Goal: Information Seeking & Learning: Check status

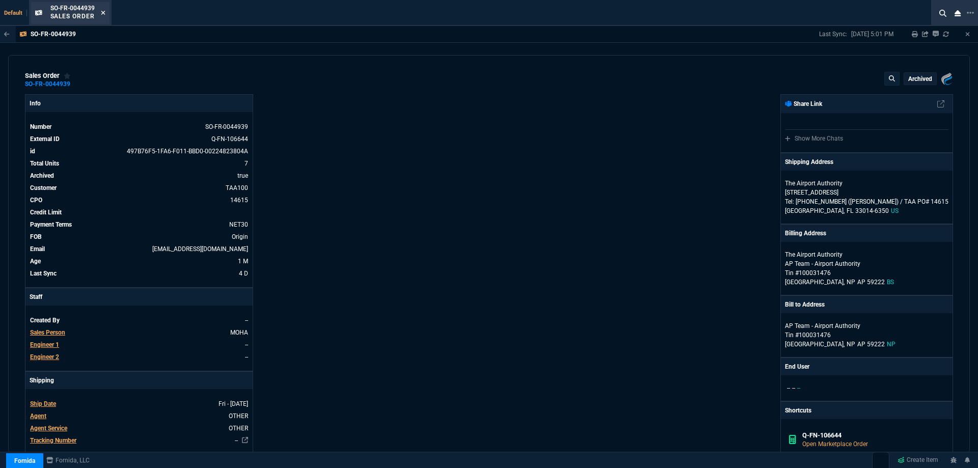
click at [105, 13] on icon at bounding box center [103, 13] width 5 height 6
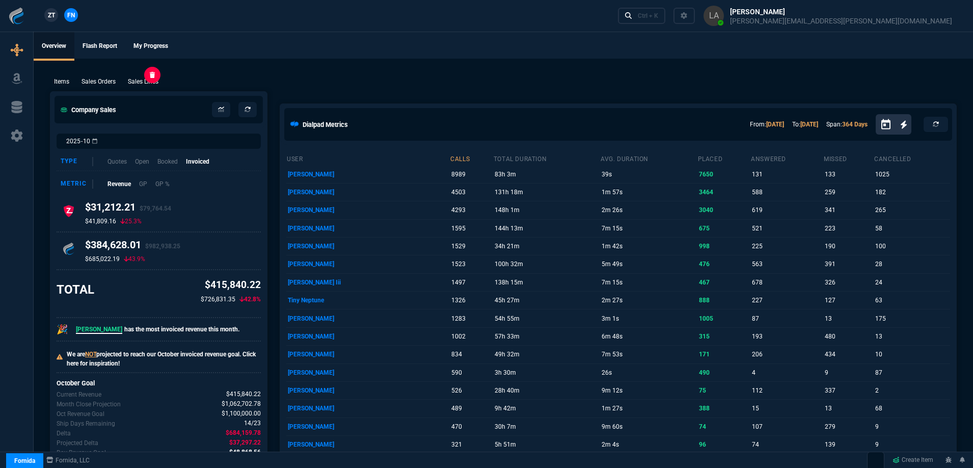
click at [149, 83] on p "Sales Lines" at bounding box center [143, 81] width 31 height 9
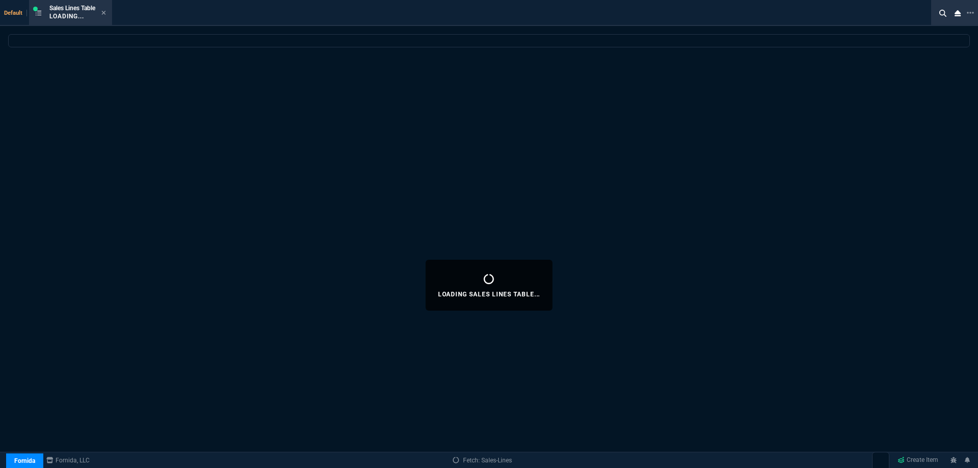
select select
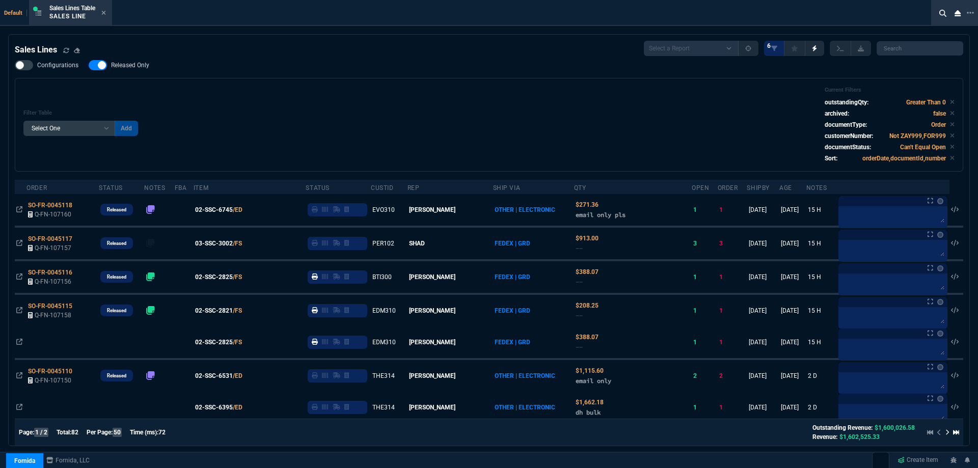
click at [105, 17] on nx-icon at bounding box center [103, 13] width 5 height 8
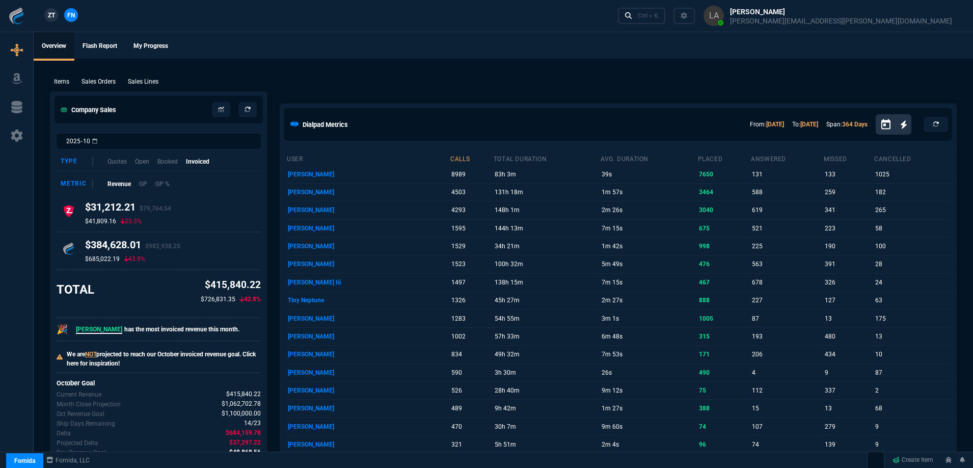
click at [52, 18] on span "ZT" at bounding box center [51, 15] width 7 height 9
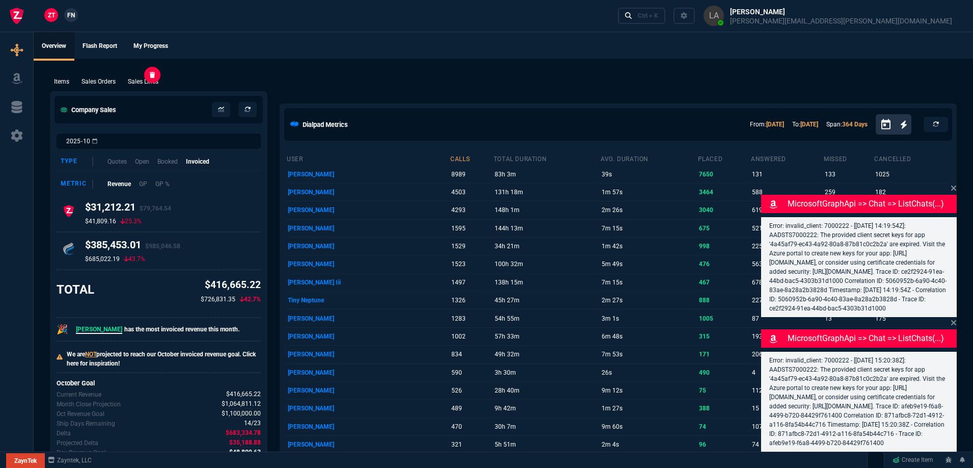
click at [144, 82] on p "Sales Lines" at bounding box center [143, 81] width 31 height 9
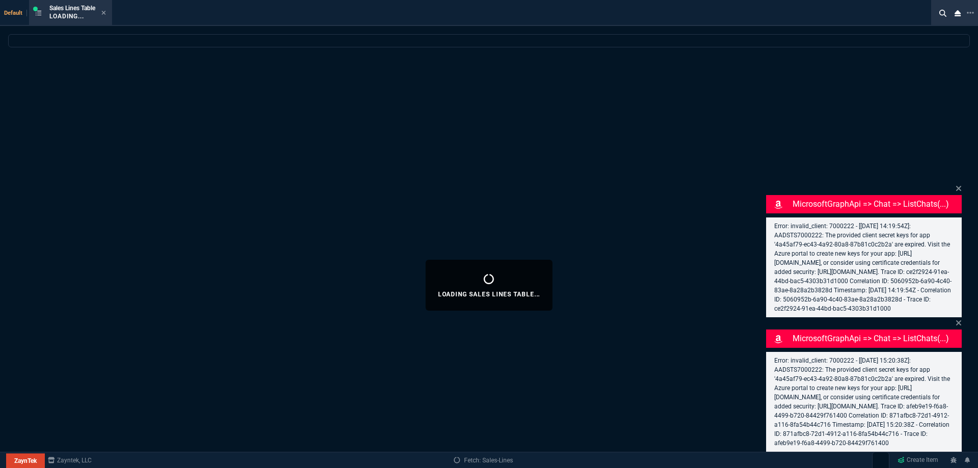
select select
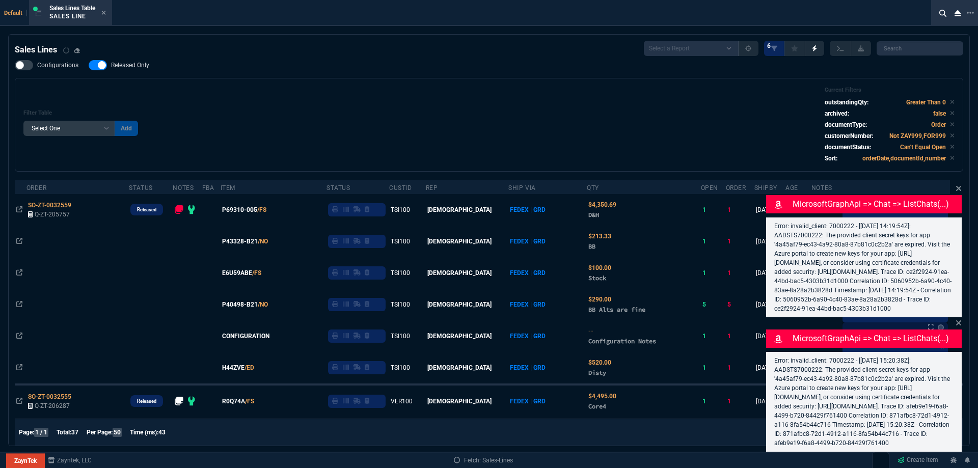
click at [126, 65] on span "Released Only" at bounding box center [130, 65] width 38 height 8
click at [89, 65] on input "Released Only" at bounding box center [88, 65] width 1 height 1
checkbox input "false"
click at [583, 98] on div "Filter Table Select One Add Filter () Age () ATS () Cond (itemVariantCode) Cust…" at bounding box center [488, 125] width 931 height 76
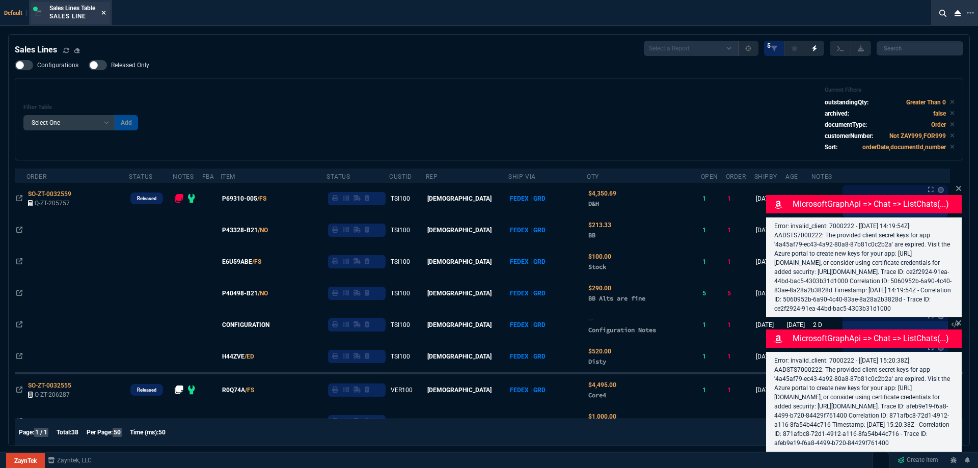
click at [106, 13] on icon at bounding box center [104, 13] width 4 height 4
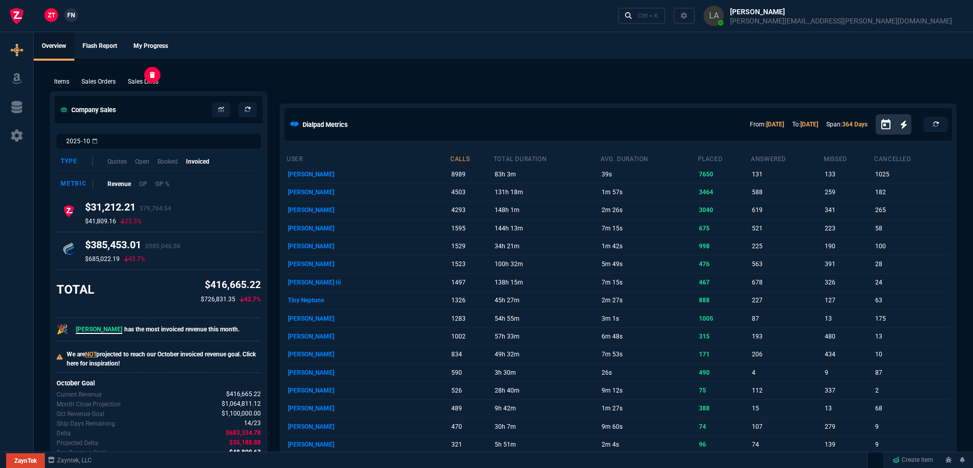
click at [144, 79] on p "Sales Lines" at bounding box center [143, 81] width 31 height 9
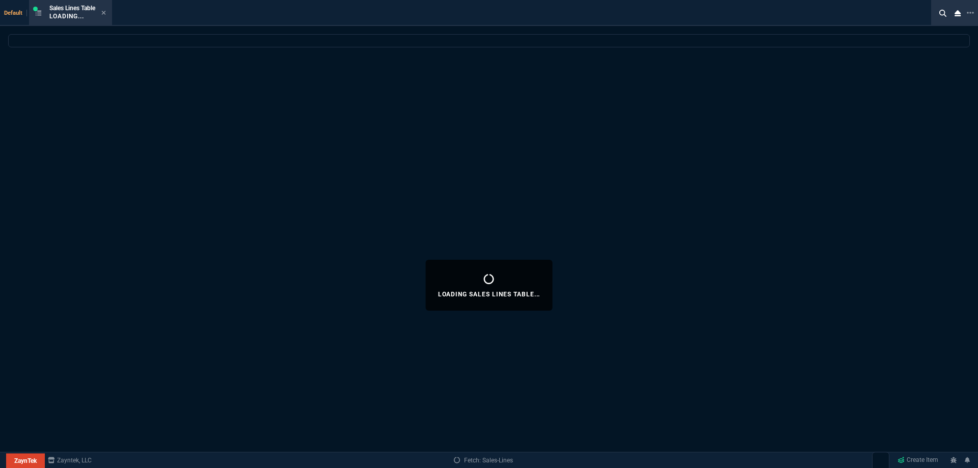
select select
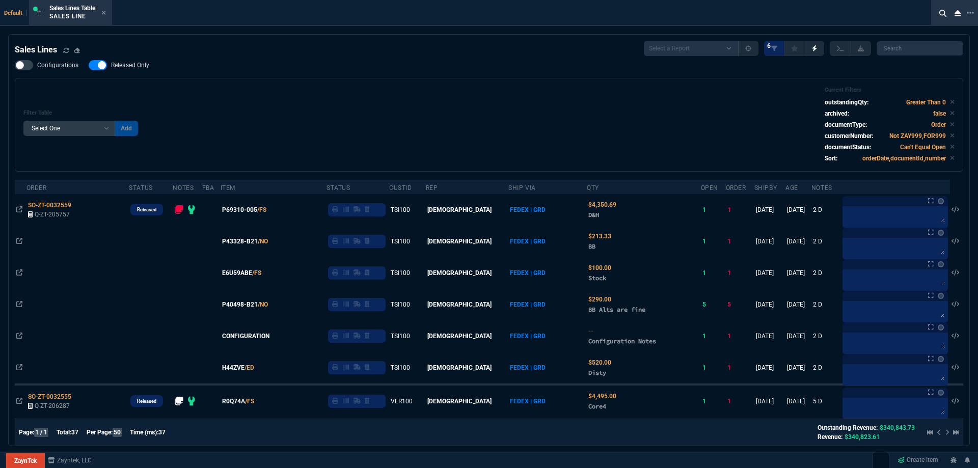
click at [126, 66] on span "Released Only" at bounding box center [130, 65] width 38 height 8
click at [89, 66] on input "Released Only" at bounding box center [88, 65] width 1 height 1
checkbox input "false"
click at [442, 117] on div "Filter Table Select One Add Filter () Age () ATS () Cond (itemVariantCode) Cust…" at bounding box center [488, 125] width 931 height 76
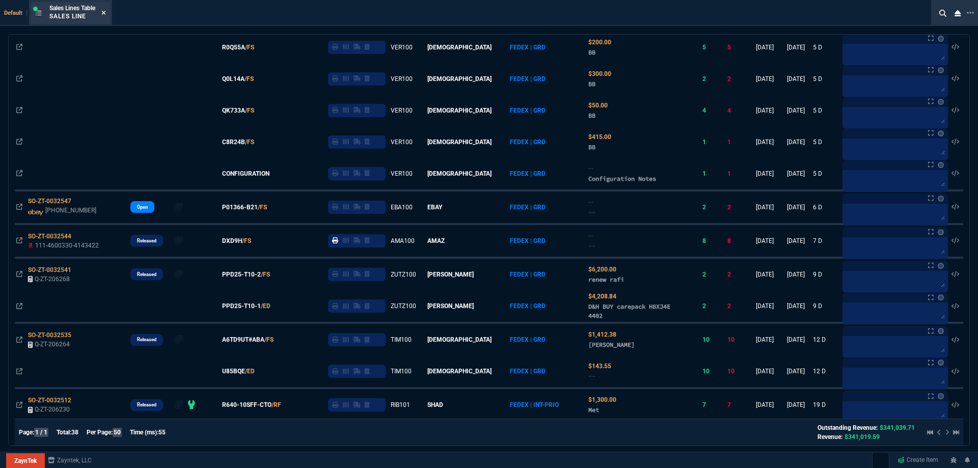
scroll to position [204, 0]
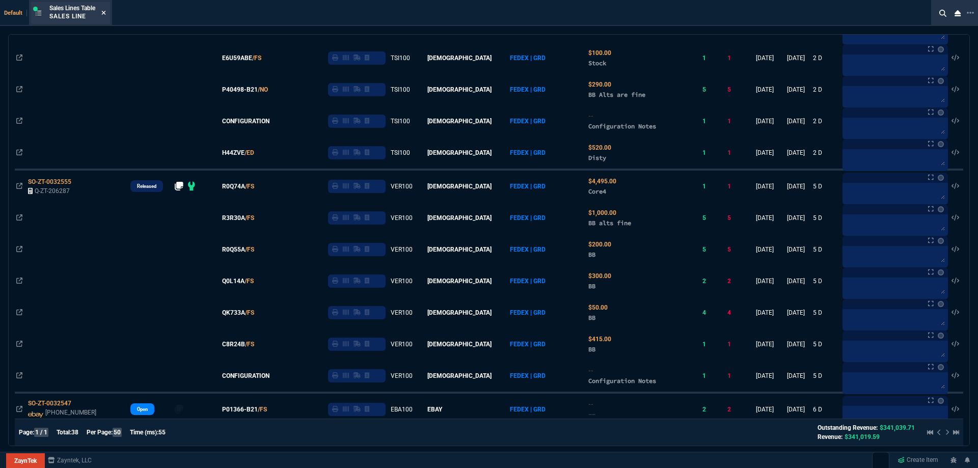
click at [104, 11] on icon at bounding box center [103, 13] width 5 height 6
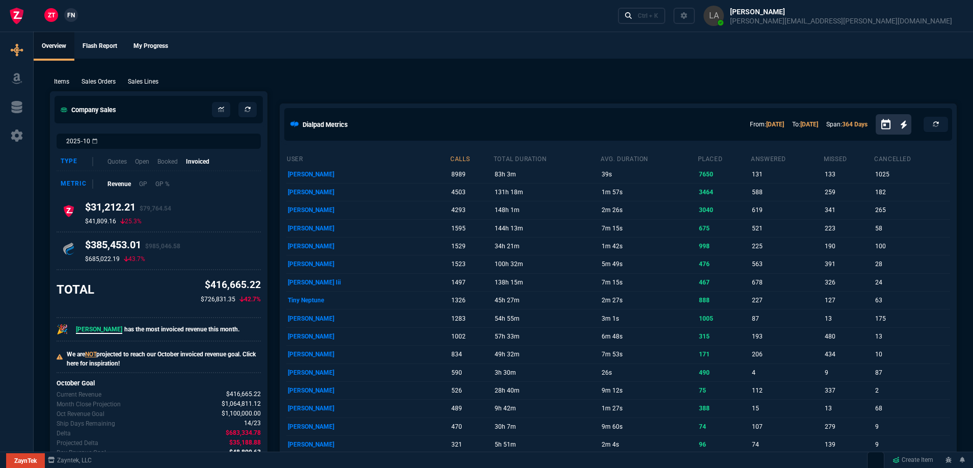
click at [73, 12] on span "FN" at bounding box center [71, 15] width 8 height 9
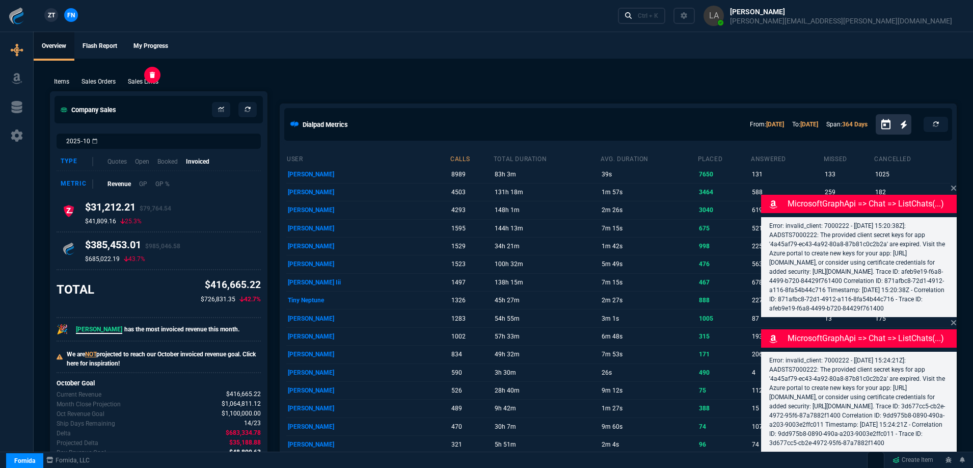
click at [151, 79] on p "Sales Lines" at bounding box center [143, 81] width 31 height 9
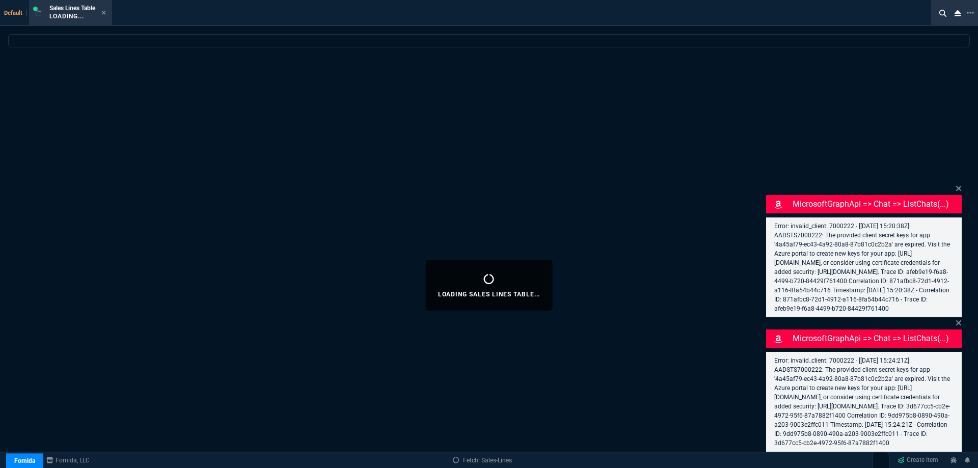
select select
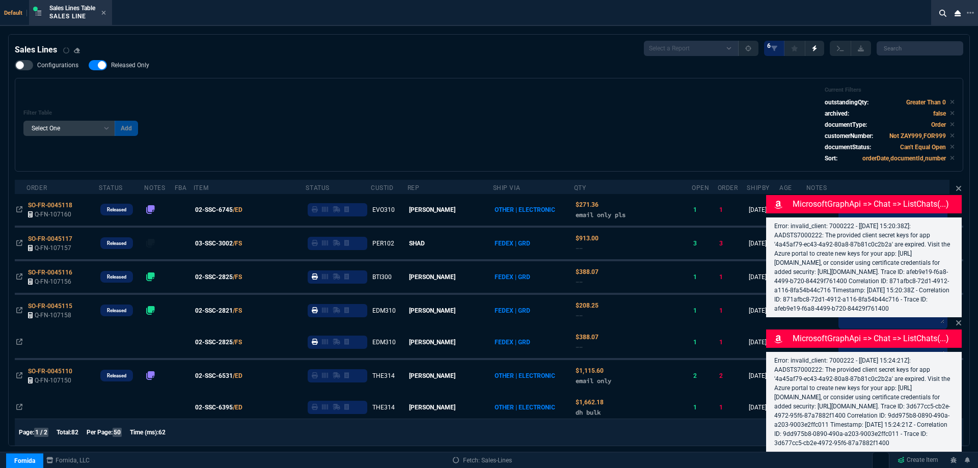
click at [139, 65] on span "Released Only" at bounding box center [130, 65] width 38 height 8
click at [89, 65] on input "Released Only" at bounding box center [88, 65] width 1 height 1
checkbox input "false"
click at [255, 85] on div "Filter Table Select One Add Filter () Age () ATS () Cond (itemVariantCode) Cust…" at bounding box center [489, 125] width 949 height 94
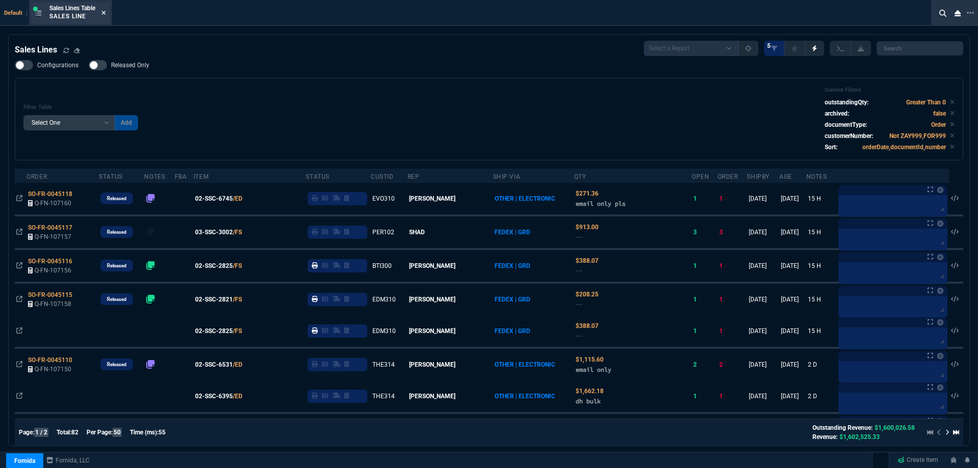
click at [104, 16] on fa-icon at bounding box center [103, 13] width 5 height 7
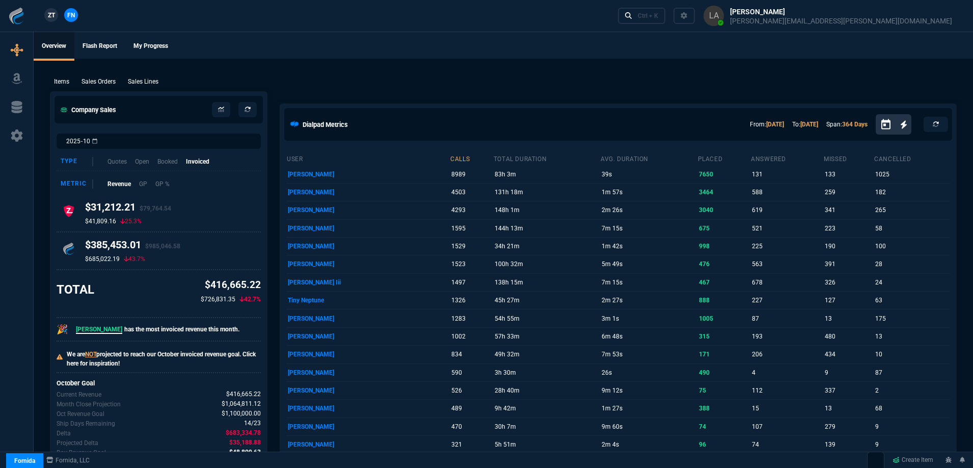
click at [54, 18] on span "ZT" at bounding box center [51, 15] width 7 height 9
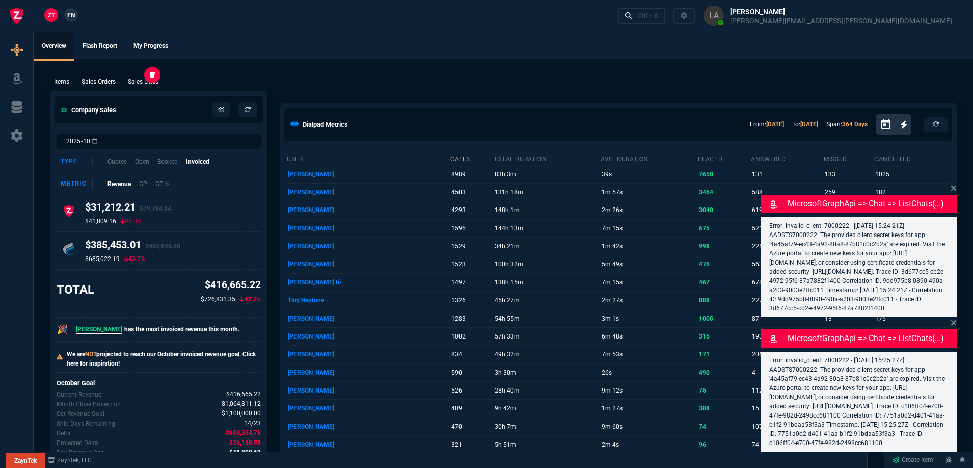
click at [139, 79] on p "Sales Lines" at bounding box center [143, 81] width 31 height 9
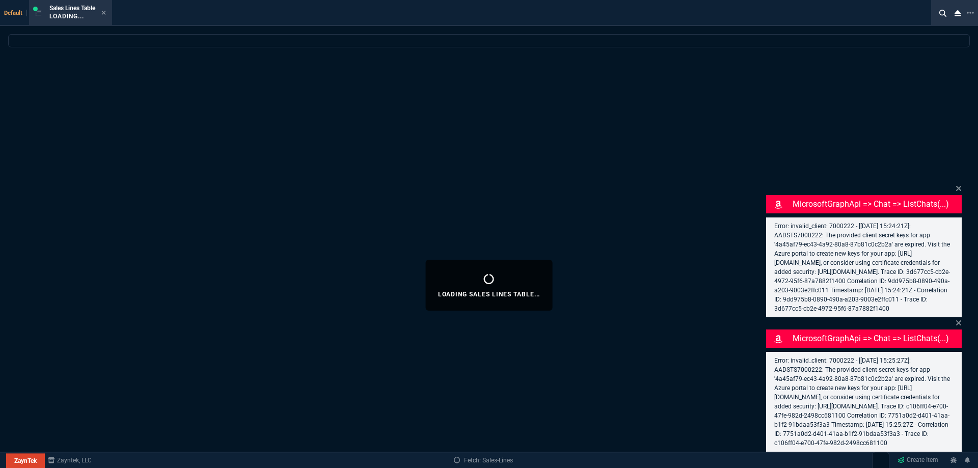
select select
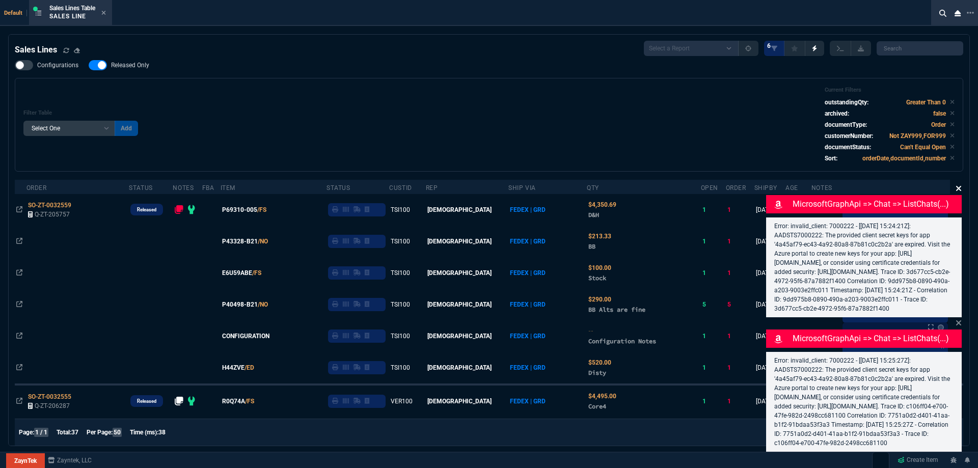
click at [959, 186] on icon at bounding box center [958, 188] width 5 height 5
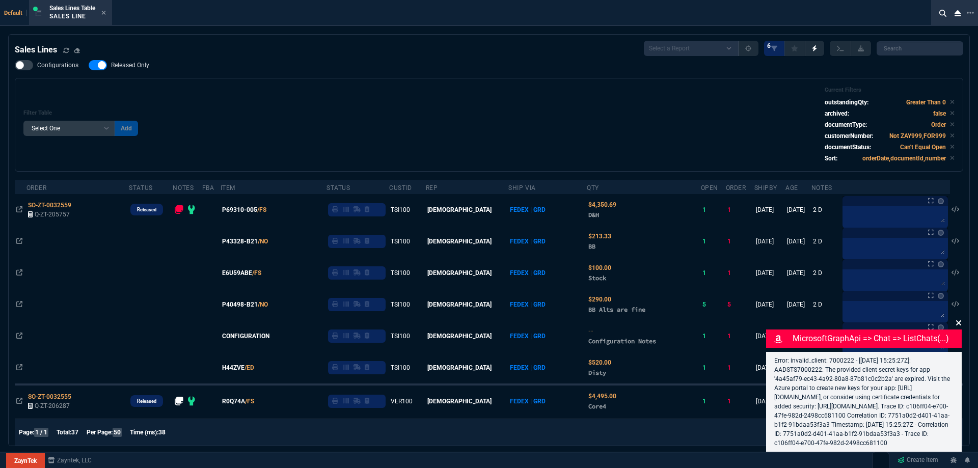
click at [959, 320] on icon at bounding box center [958, 322] width 5 height 5
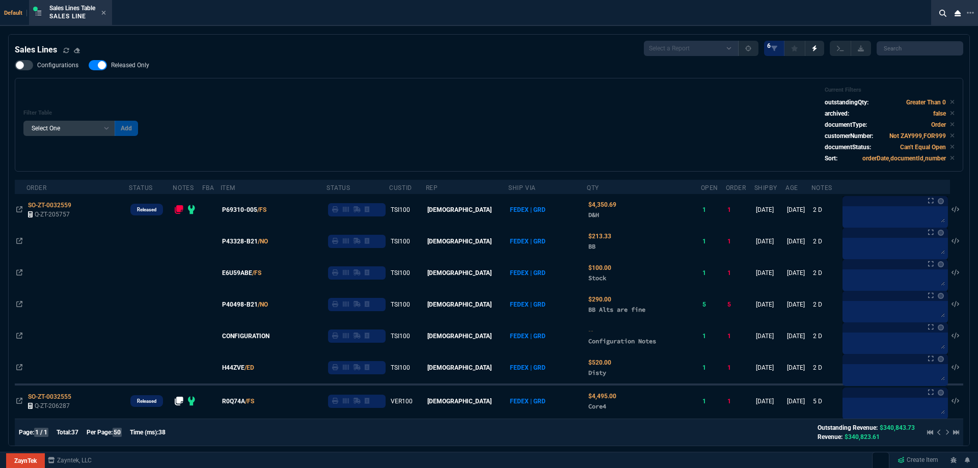
click at [131, 64] on span "Released Only" at bounding box center [130, 65] width 38 height 8
click at [89, 65] on input "Released Only" at bounding box center [88, 65] width 1 height 1
checkbox input "false"
click at [336, 104] on div "Filter Table Select One Add Filter () Age () ATS () Cond (itemVariantCode) Cust…" at bounding box center [488, 125] width 931 height 76
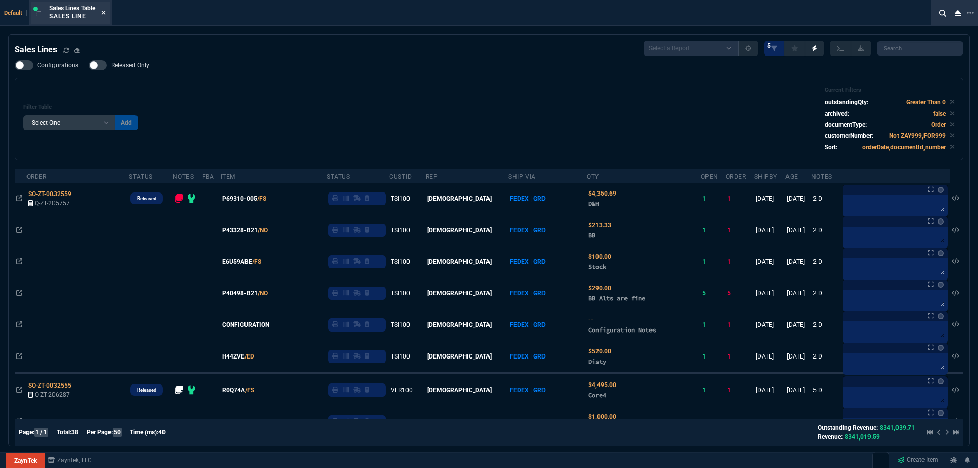
click at [105, 12] on icon at bounding box center [104, 13] width 4 height 4
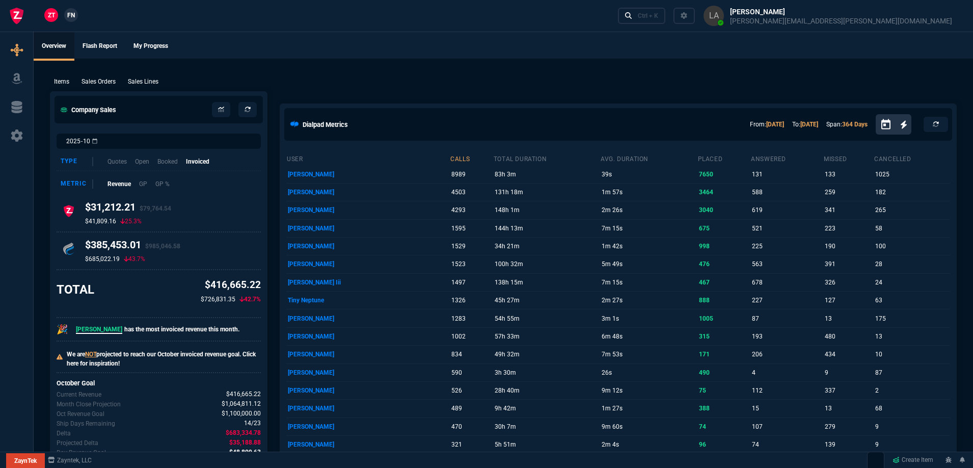
click at [65, 17] on link "FN" at bounding box center [71, 15] width 14 height 14
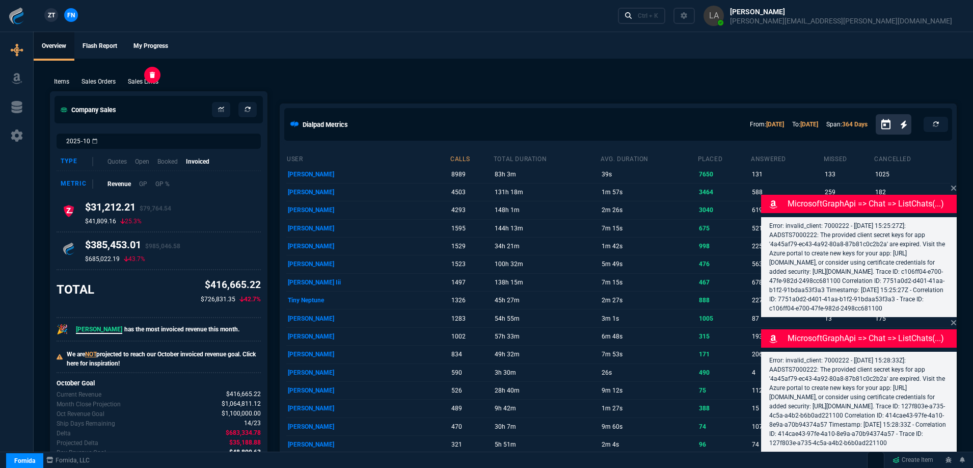
click at [147, 83] on p "Sales Lines" at bounding box center [143, 81] width 31 height 9
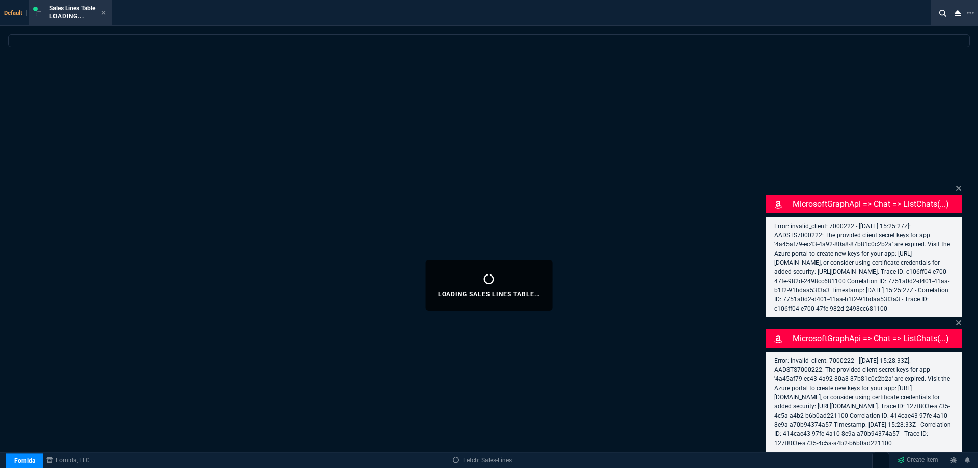
select select
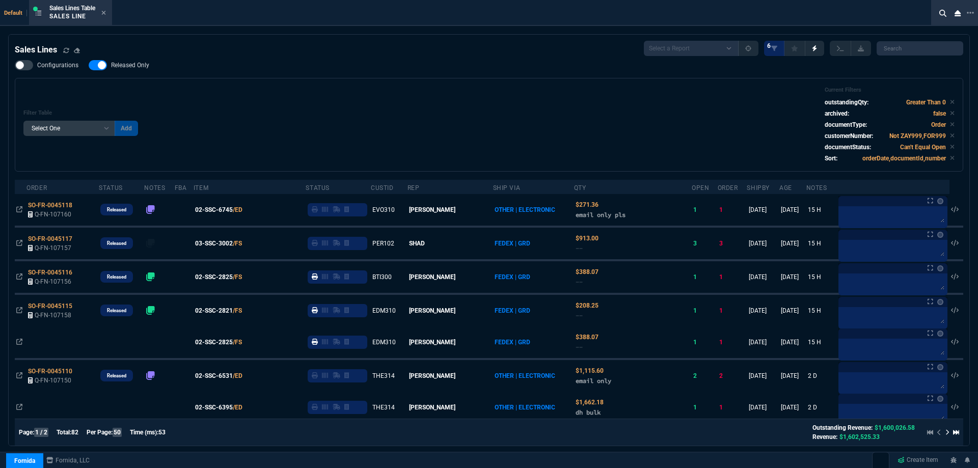
click at [123, 63] on span "Released Only" at bounding box center [130, 65] width 38 height 8
click at [89, 65] on input "Released Only" at bounding box center [88, 65] width 1 height 1
checkbox input "false"
click at [406, 63] on div "Configurations Released Only Filter Table Select One Add Filter () Age () ATS (…" at bounding box center [489, 116] width 949 height 112
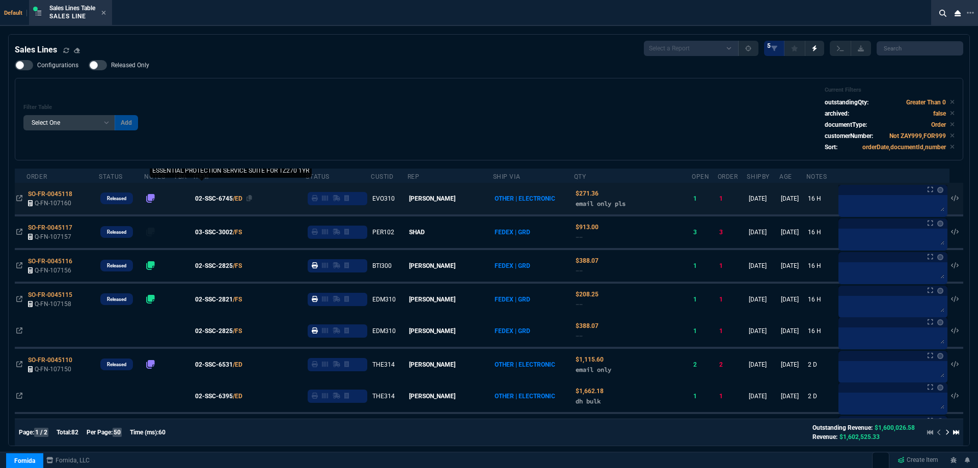
click at [233, 199] on span "02-SSC-6745" at bounding box center [214, 198] width 38 height 9
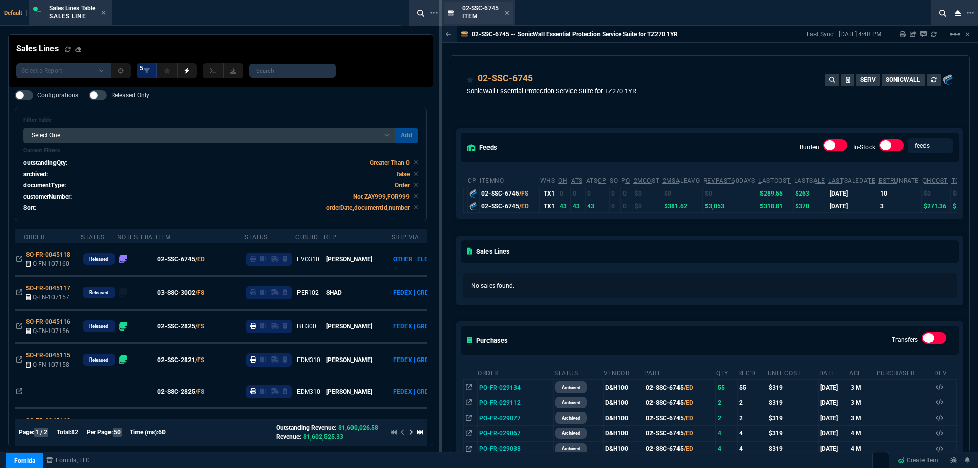
click at [510, 14] on div "02-SSC-6745 Item" at bounding box center [479, 13] width 70 height 22
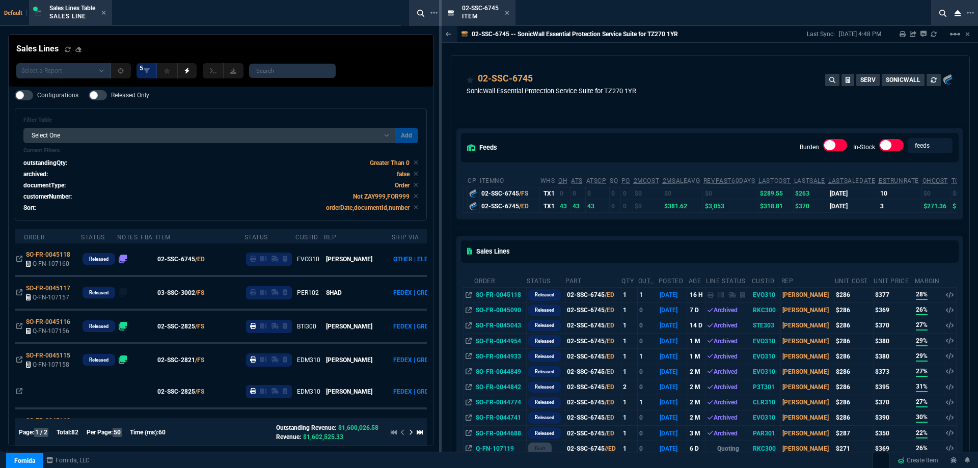
drag, startPoint x: 507, startPoint y: 15, endPoint x: 113, endPoint y: 14, distance: 393.8
click at [507, 15] on icon at bounding box center [507, 13] width 5 height 6
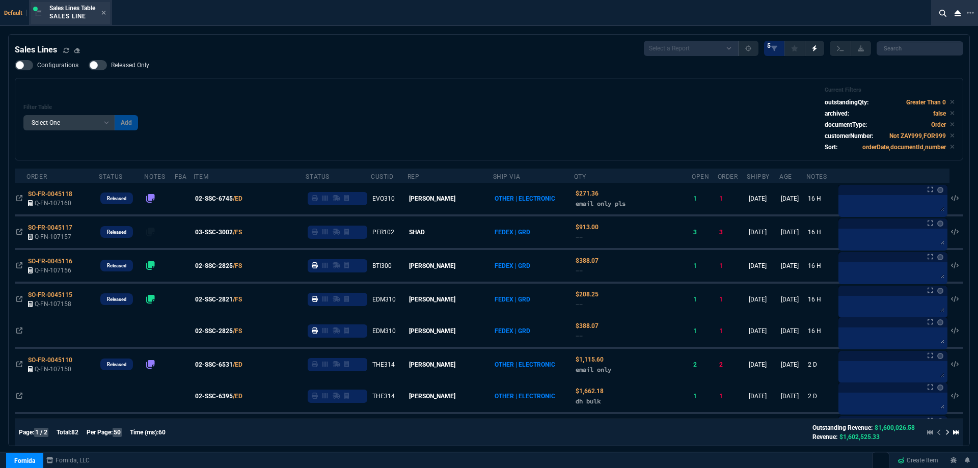
click at [108, 11] on div "Sales Lines Table Sales Line" at bounding box center [70, 13] width 79 height 22
click at [106, 13] on icon at bounding box center [104, 13] width 4 height 4
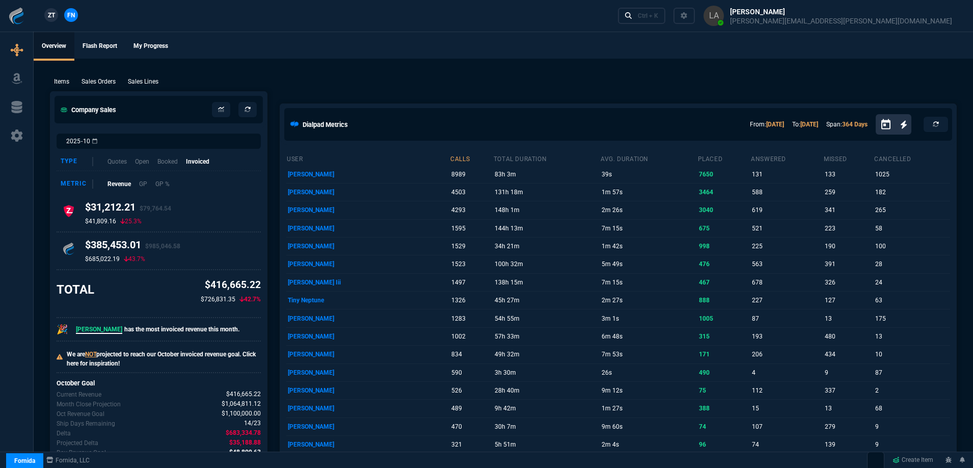
click at [52, 17] on span "ZT" at bounding box center [51, 15] width 7 height 9
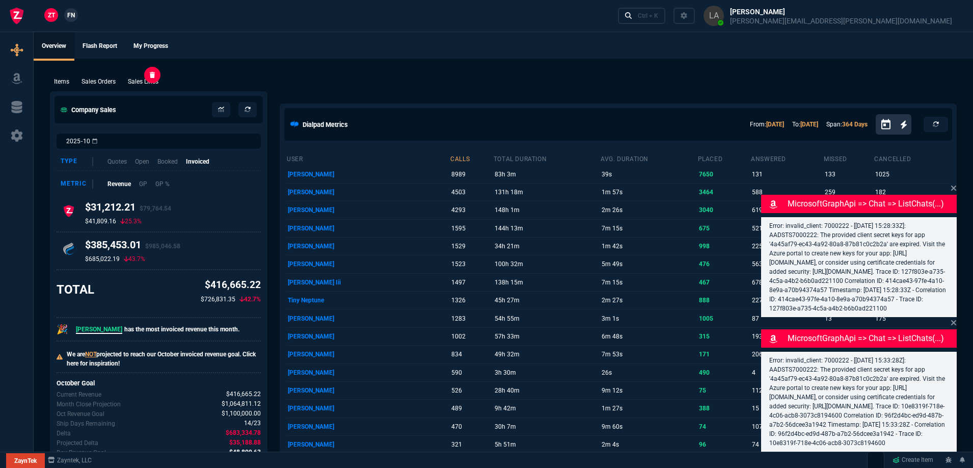
click at [145, 79] on p "Sales Lines" at bounding box center [143, 81] width 31 height 9
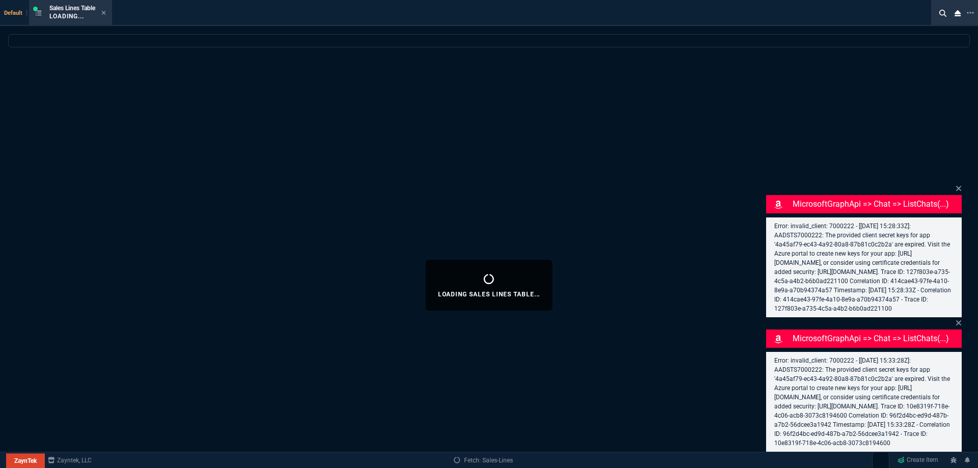
select select
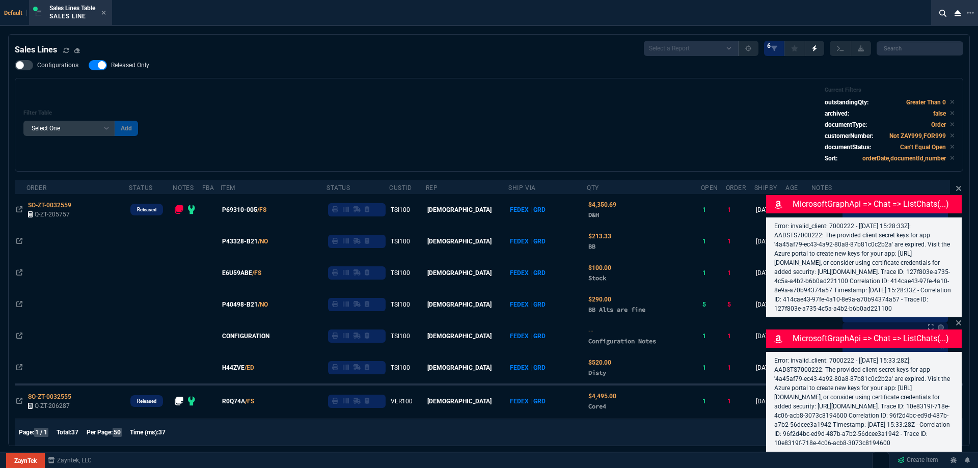
click at [139, 67] on span "Released Only" at bounding box center [130, 65] width 38 height 8
click at [89, 66] on input "Released Only" at bounding box center [88, 65] width 1 height 1
checkbox input "false"
click at [499, 89] on div "Filter Table Select One Add Filter () Age () ATS () Cond (itemVariantCode) Cust…" at bounding box center [488, 125] width 931 height 76
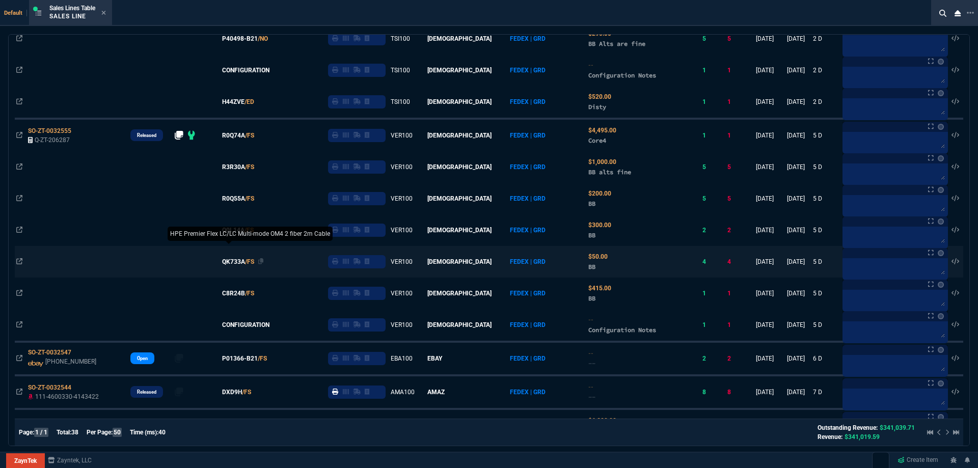
scroll to position [306, 0]
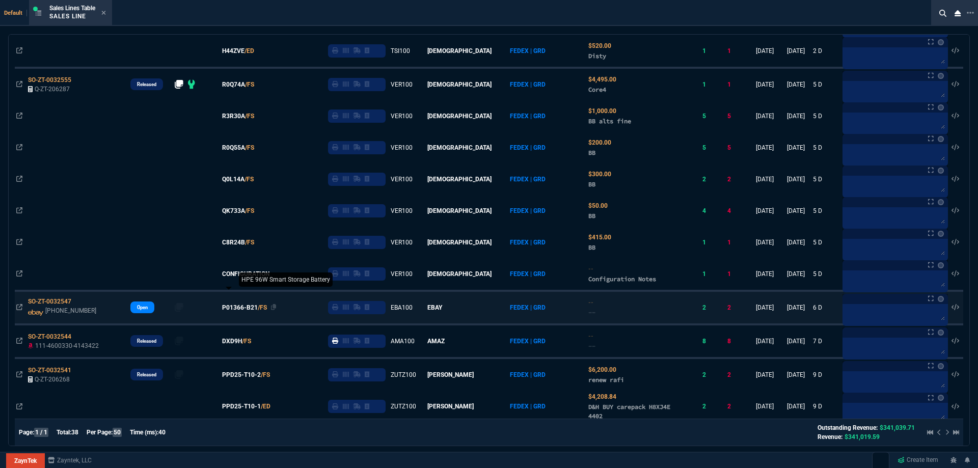
click at [257, 308] on span "P01366-B21" at bounding box center [240, 307] width 36 height 9
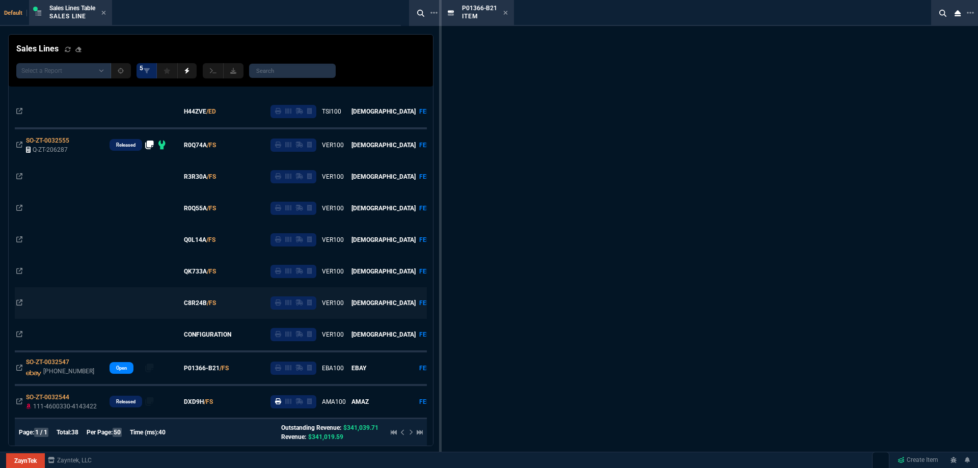
scroll to position [366, 0]
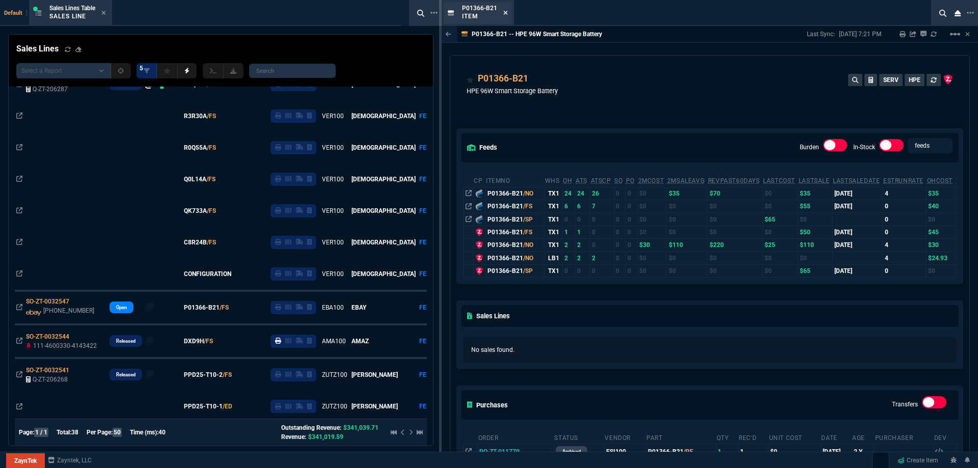
click at [505, 13] on icon at bounding box center [506, 13] width 4 height 4
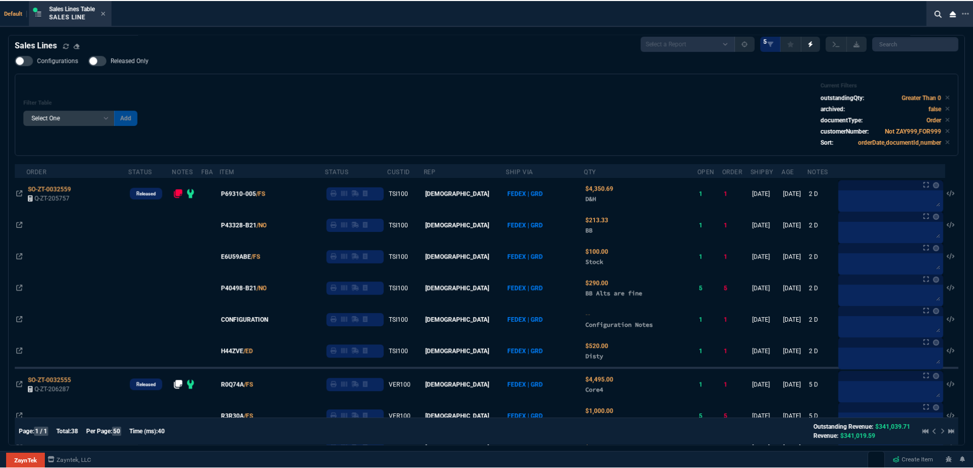
scroll to position [0, 0]
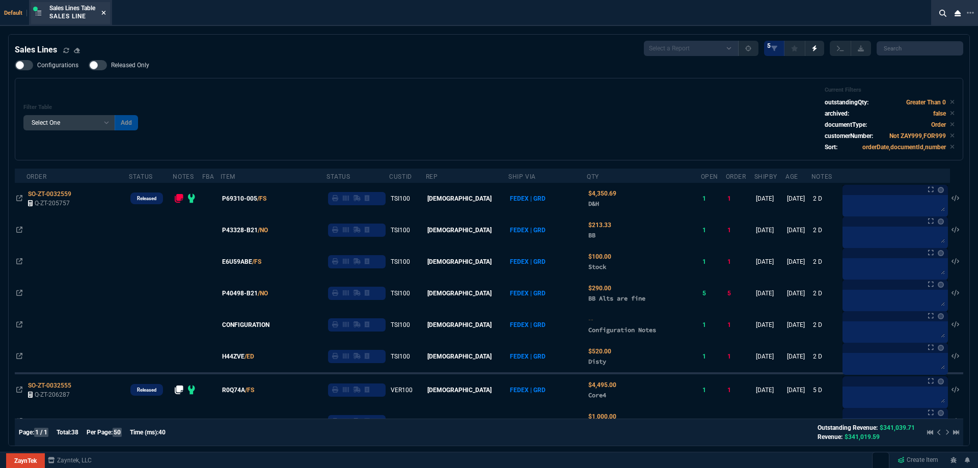
click at [106, 12] on icon at bounding box center [104, 13] width 4 height 4
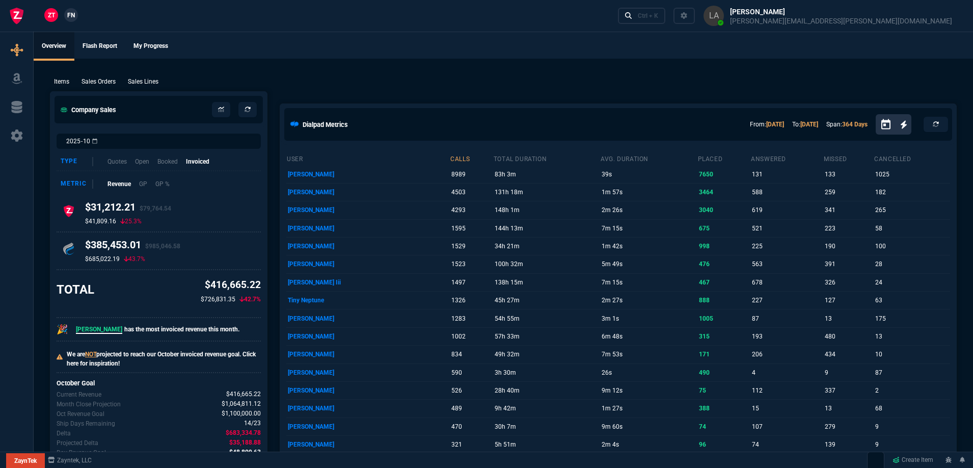
click at [74, 11] on span "FN" at bounding box center [71, 15] width 8 height 9
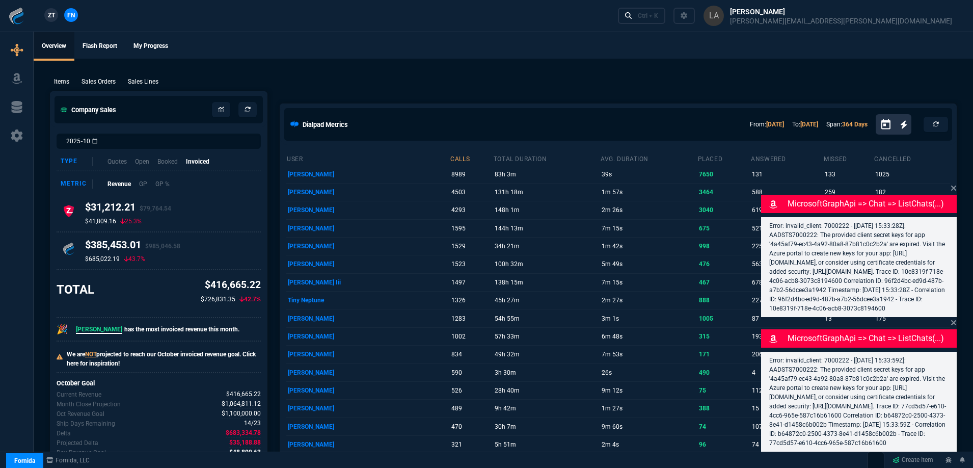
click at [144, 79] on p "Sales Lines" at bounding box center [143, 81] width 31 height 9
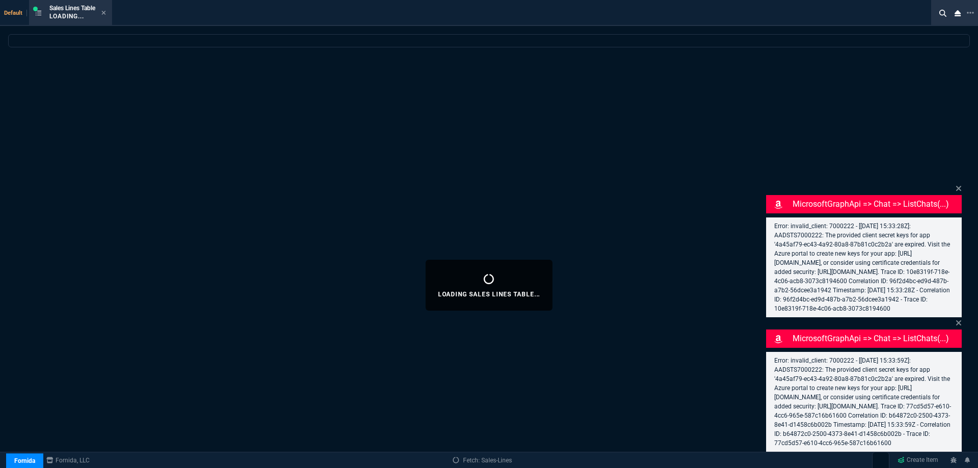
select select
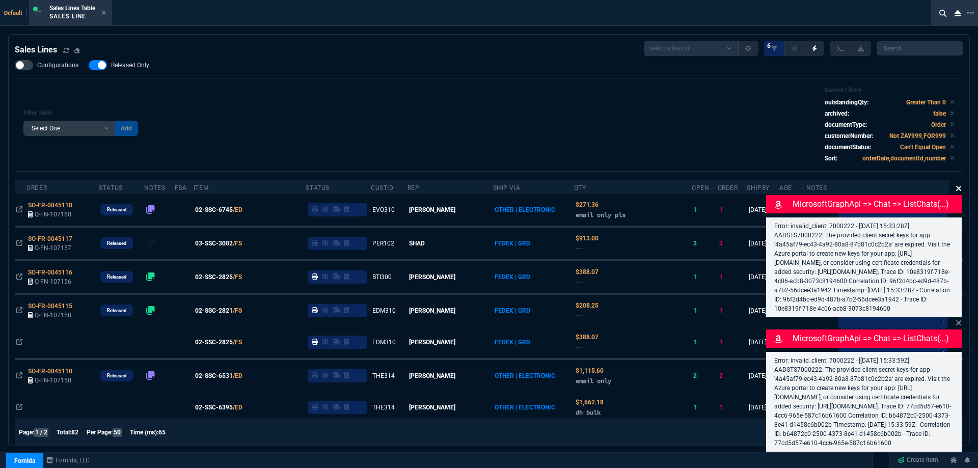
click at [959, 184] on icon at bounding box center [959, 188] width 6 height 8
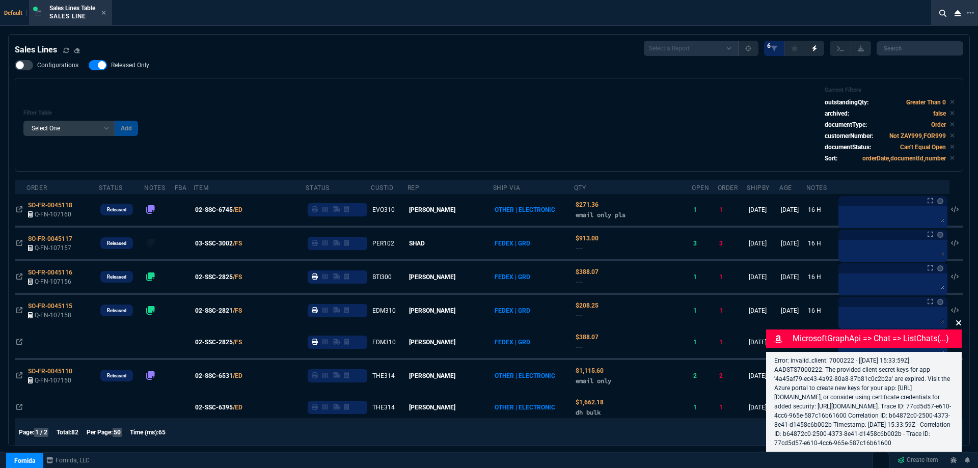
click at [958, 320] on icon at bounding box center [958, 322] width 5 height 5
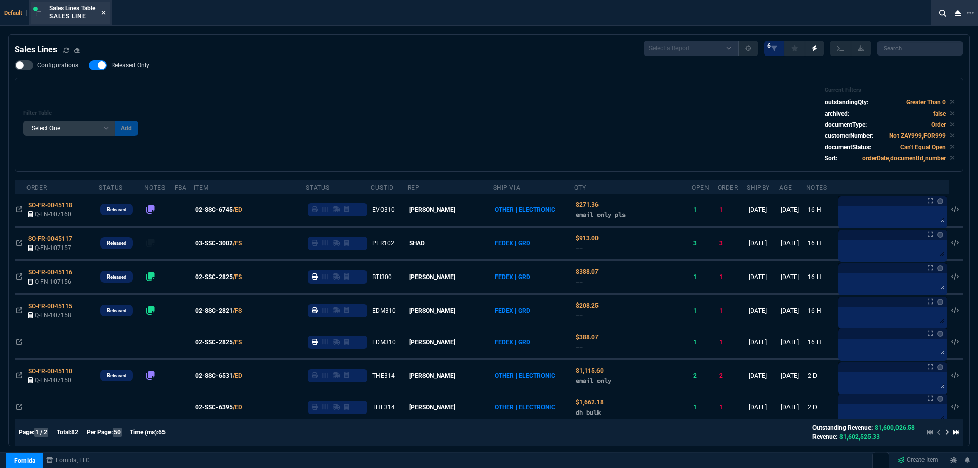
click at [106, 16] on fa-icon at bounding box center [103, 13] width 5 height 7
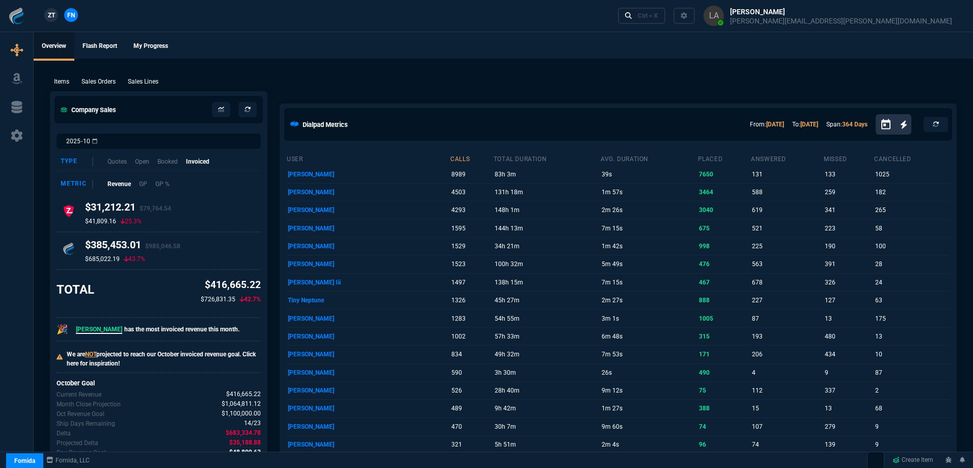
click at [51, 15] on span "ZT" at bounding box center [51, 15] width 7 height 9
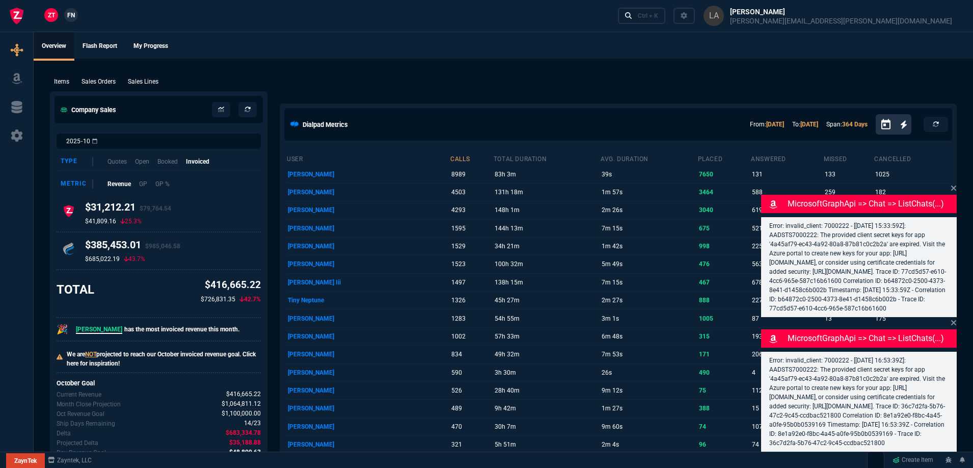
click at [150, 85] on p "Sales Lines" at bounding box center [143, 81] width 31 height 9
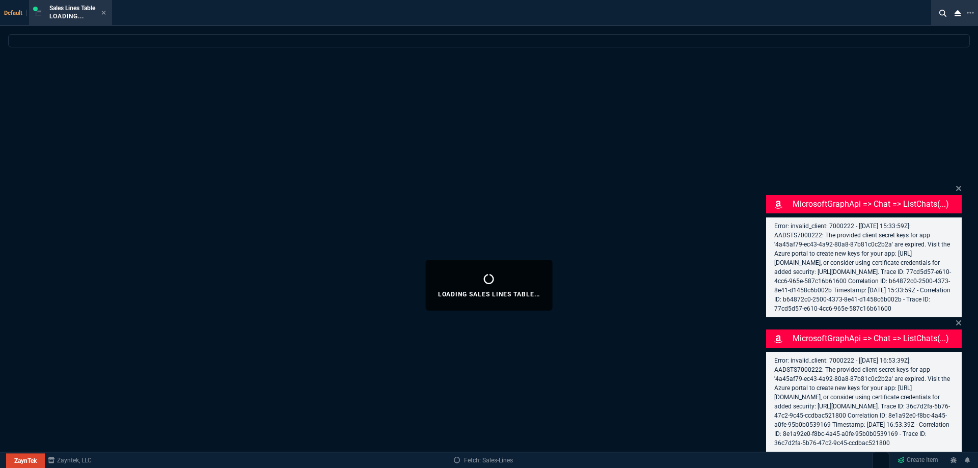
select select
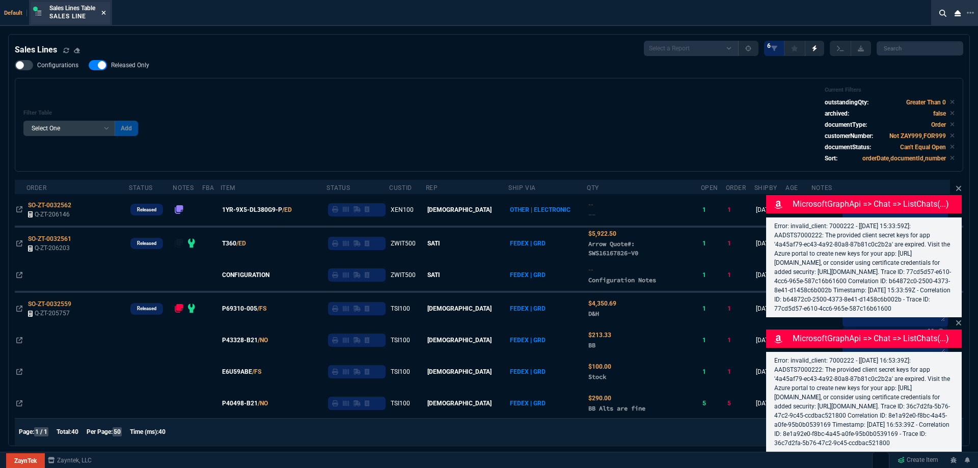
click at [106, 13] on icon at bounding box center [103, 13] width 5 height 6
